Goal: Navigation & Orientation: Find specific page/section

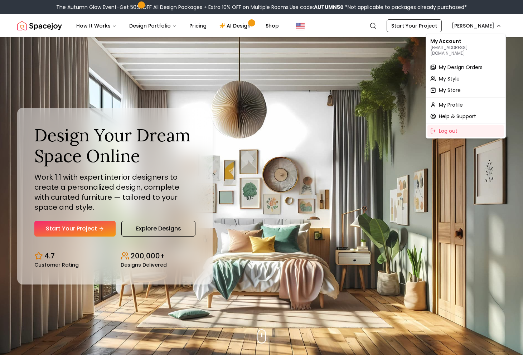
click at [440, 64] on span "My Design Orders" at bounding box center [461, 67] width 44 height 7
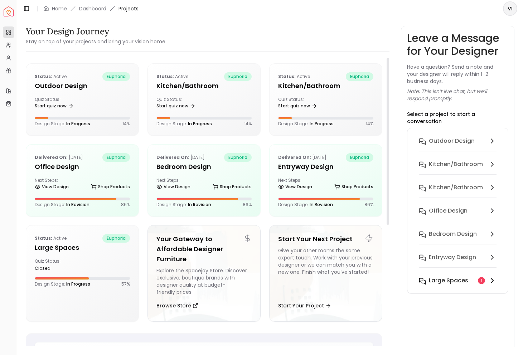
click at [440, 276] on h6 "Large Spaces" at bounding box center [448, 280] width 39 height 9
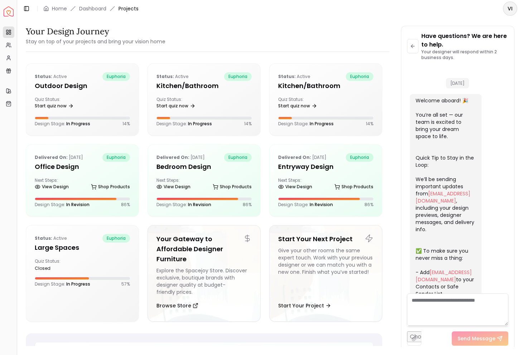
scroll to position [1621, 0]
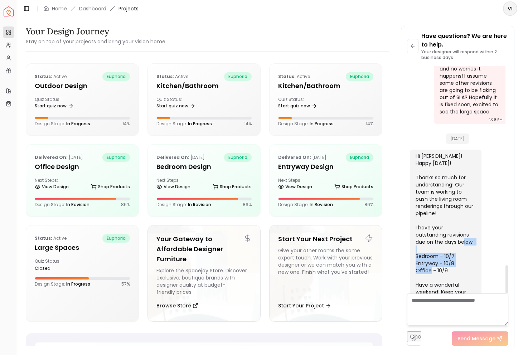
drag, startPoint x: 449, startPoint y: 236, endPoint x: 414, endPoint y: 223, distance: 37.6
click at [414, 223] on div "Hi [PERSON_NAME]! Happy [DATE]! Thanks so much for understanding! Our team is w…" at bounding box center [446, 238] width 72 height 176
click at [457, 259] on div "Hi [PERSON_NAME]! Happy [DATE]! Thanks so much for understanding! Our team is w…" at bounding box center [445, 234] width 59 height 165
